Goal: Ask a question

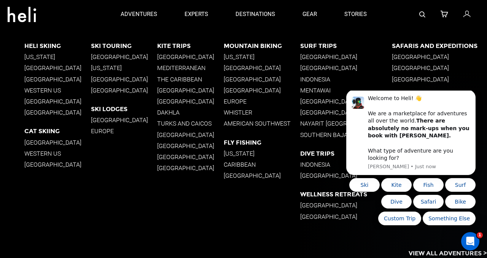
click at [241, 101] on p "Europe" at bounding box center [262, 101] width 76 height 7
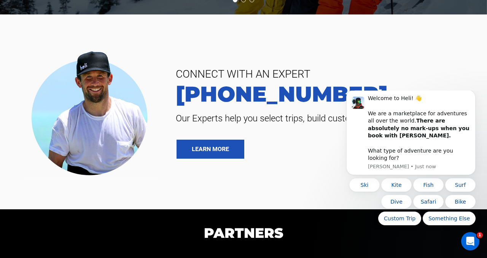
scroll to position [1712, 0]
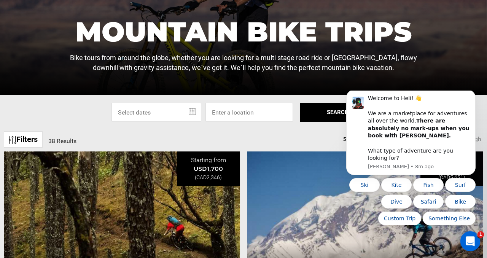
click at [470, 239] on icon "Open Intercom Messenger" at bounding box center [469, 240] width 13 height 13
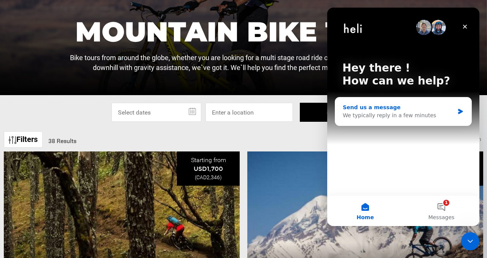
click at [369, 115] on div "We typically reply in a few minutes" at bounding box center [398, 115] width 111 height 8
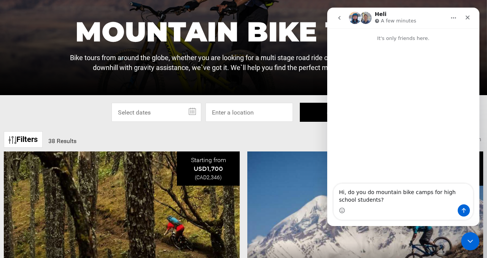
click at [373, 192] on textarea "Hi, do you do mountain bike camps for high school students?" at bounding box center [402, 194] width 139 height 21
type textarea "Hi, do you do travel mountain bike camps for high school students?"
click at [385, 203] on textarea "Hi, do you do travel mountain bike camps for high school students?" at bounding box center [402, 194] width 139 height 21
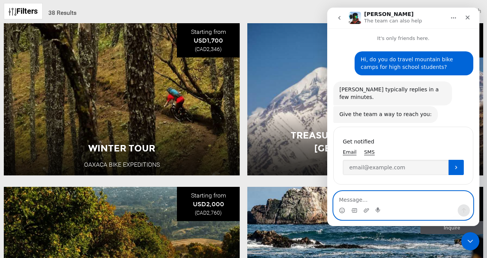
scroll to position [279, 0]
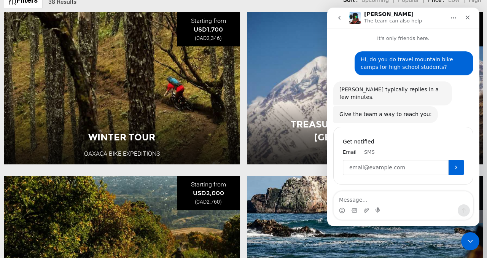
click at [385, 160] on input "Enter your email" at bounding box center [396, 167] width 106 height 15
type input "[PERSON_NAME][EMAIL_ADDRESS][DOMAIN_NAME]"
click at [456, 164] on button "Submit" at bounding box center [455, 167] width 15 height 15
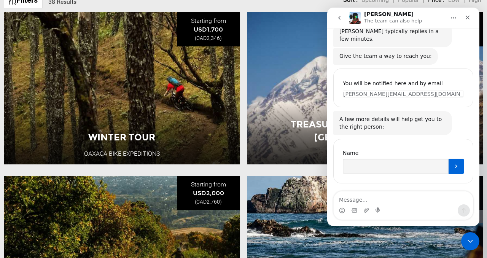
scroll to position [55, 0]
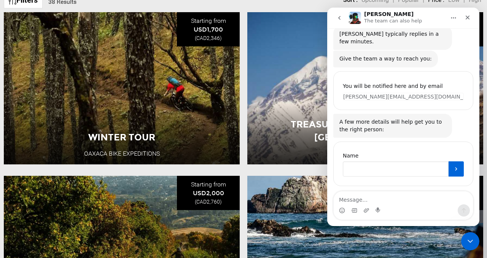
click at [387, 161] on input "Name" at bounding box center [396, 168] width 106 height 15
type input "Carli"
click at [457, 166] on button "Submit" at bounding box center [455, 168] width 15 height 15
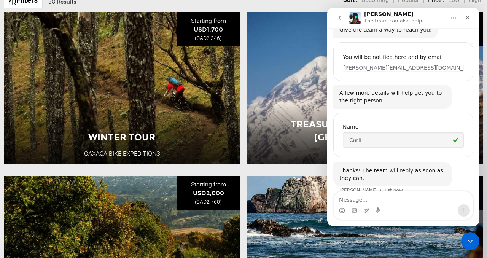
scroll to position [88, 0]
